Goal: Find specific fact: Find contact information

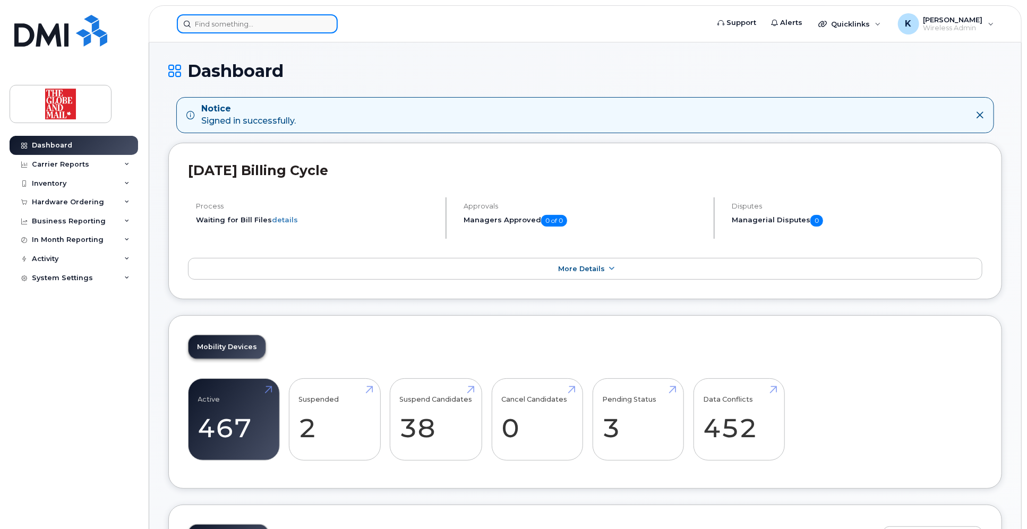
click at [285, 23] on input at bounding box center [257, 23] width 161 height 19
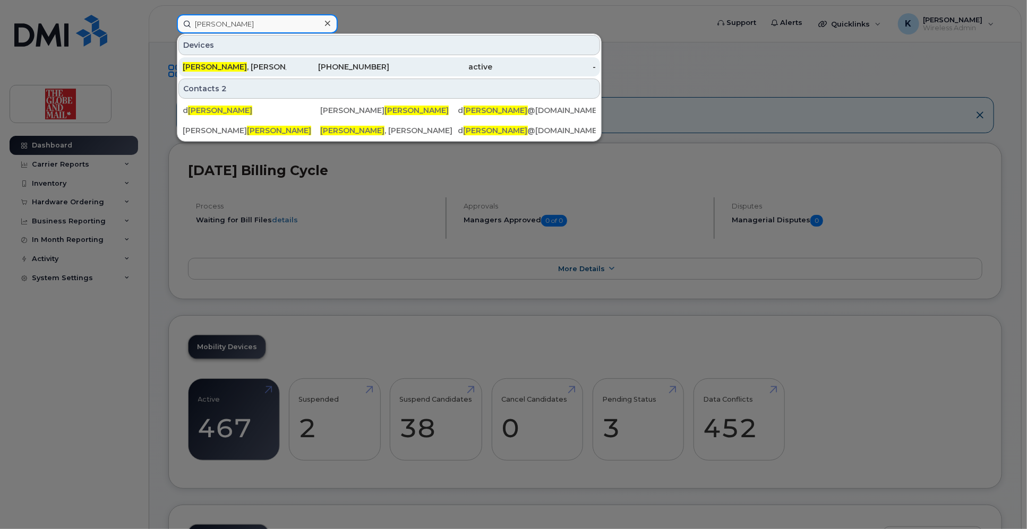
type input "[PERSON_NAME]"
click at [344, 66] on div "[PHONE_NUMBER]" at bounding box center [338, 67] width 104 height 11
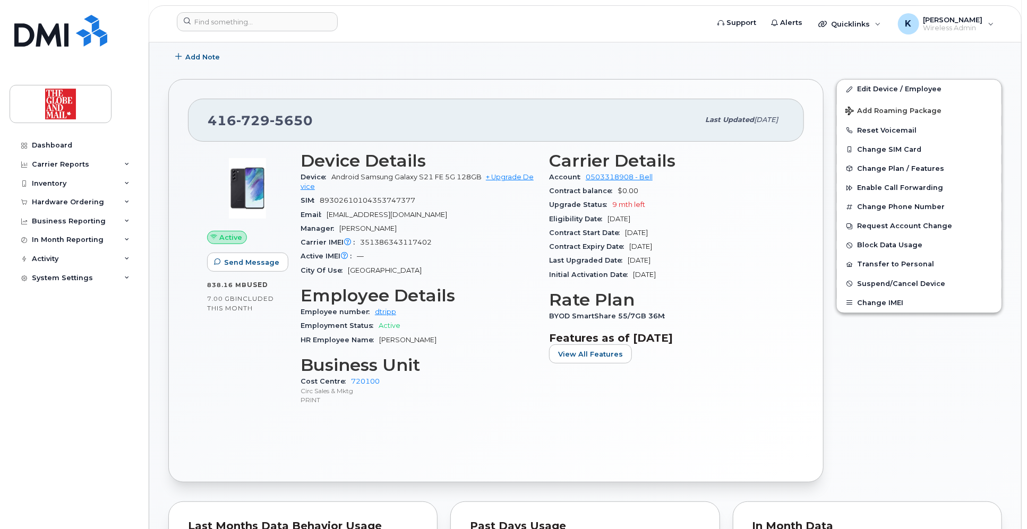
scroll to position [127, 0]
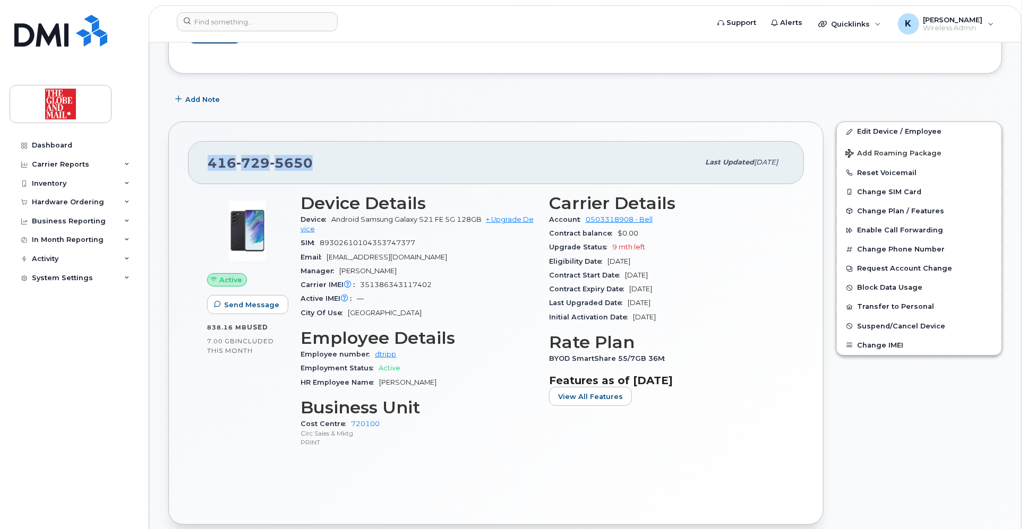
drag, startPoint x: 315, startPoint y: 158, endPoint x: 207, endPoint y: 159, distance: 108.9
click at [207, 159] on div "[PHONE_NUMBER] Last updated [DATE]" at bounding box center [496, 162] width 616 height 42
copy span "[PHONE_NUMBER]"
